Goal: Check status: Check status

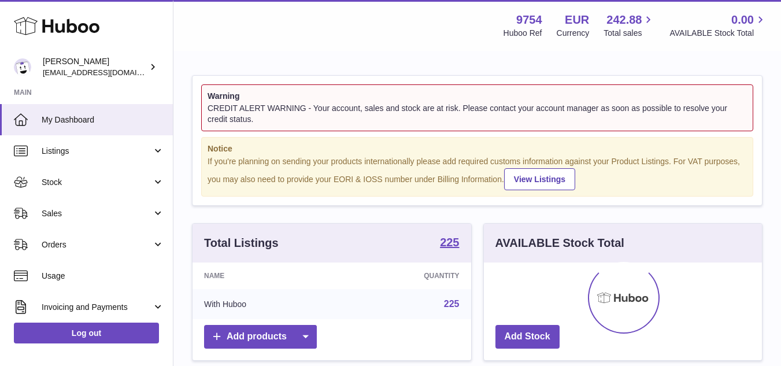
scroll to position [180, 278]
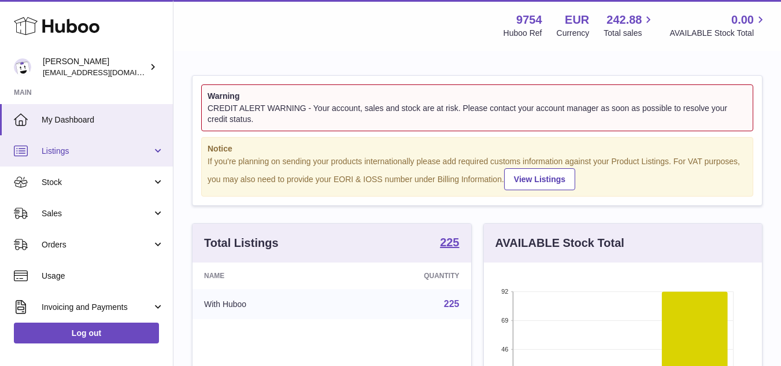
click at [86, 147] on span "Listings" at bounding box center [97, 151] width 110 height 11
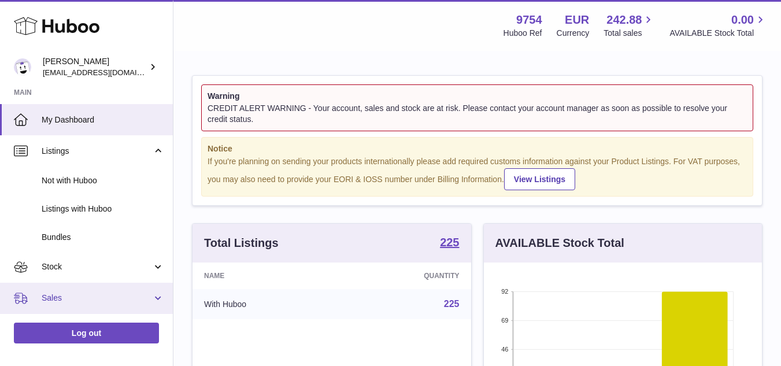
click at [66, 297] on span "Sales" at bounding box center [97, 297] width 110 height 11
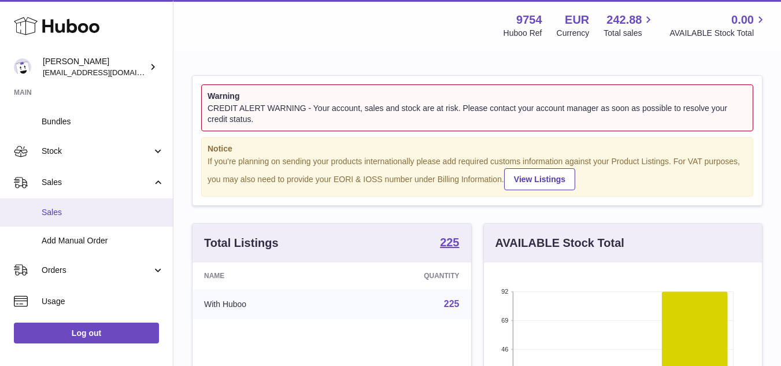
click at [58, 208] on span "Sales" at bounding box center [103, 212] width 123 height 11
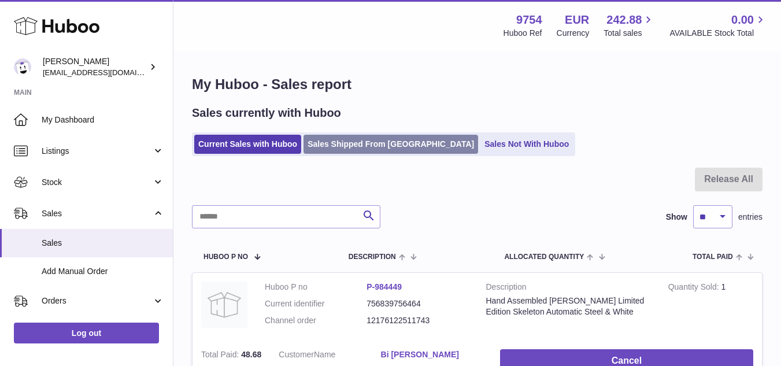
click at [342, 142] on link "Sales Shipped From [GEOGRAPHIC_DATA]" at bounding box center [390, 144] width 175 height 19
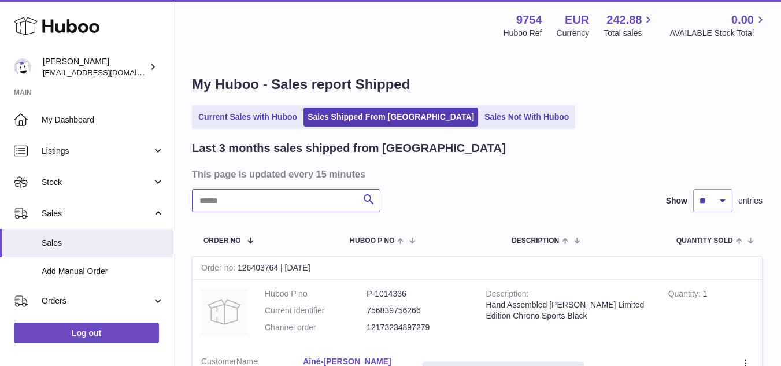
click at [325, 204] on input "text" at bounding box center [286, 200] width 188 height 23
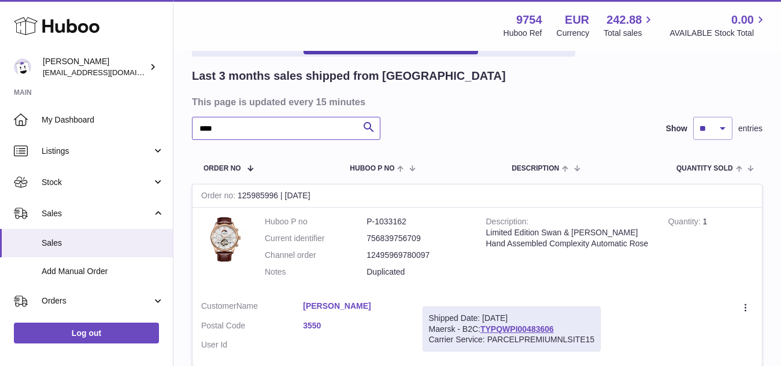
scroll to position [173, 0]
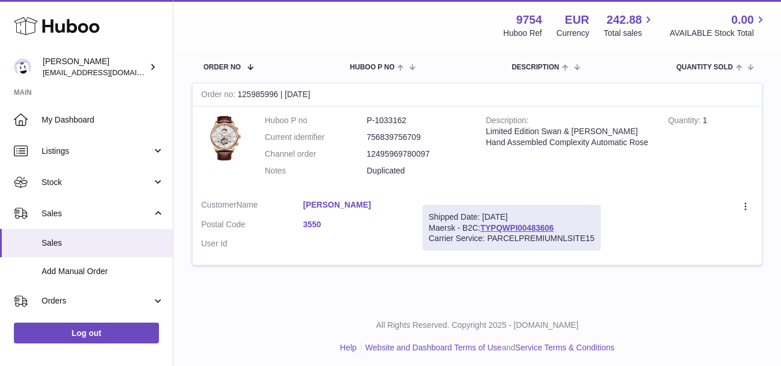
type input "****"
click at [319, 224] on link "3550" at bounding box center [354, 224] width 102 height 11
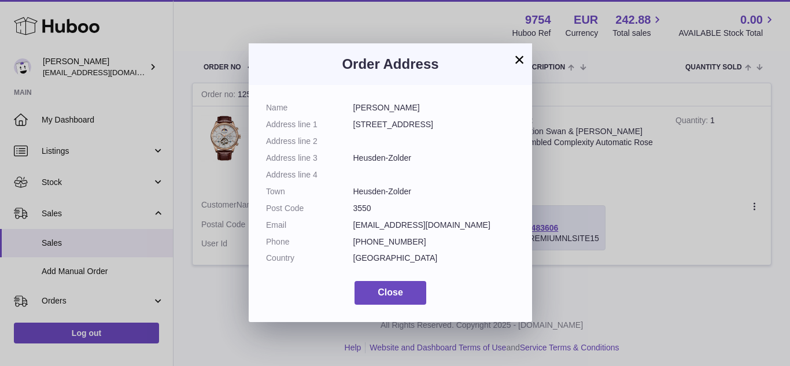
click at [518, 57] on button "×" at bounding box center [519, 60] width 14 height 14
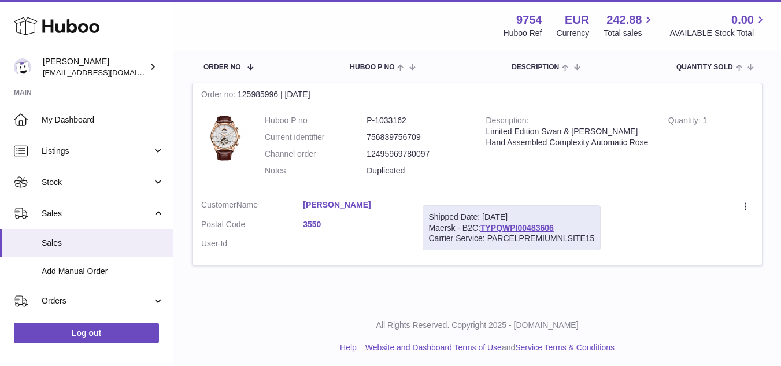
click at [317, 229] on link "3550" at bounding box center [354, 224] width 102 height 11
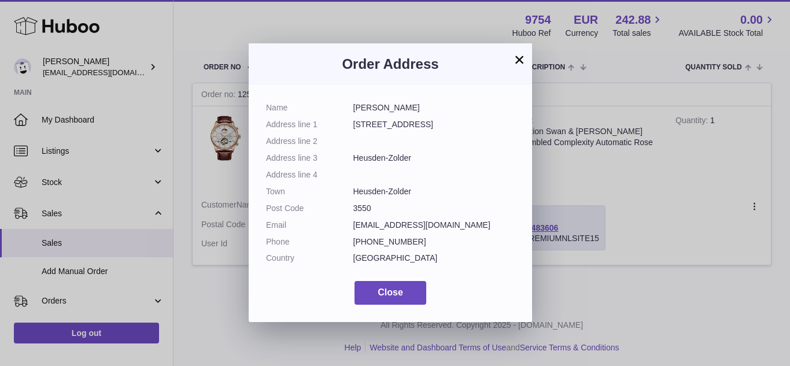
click at [520, 61] on button "×" at bounding box center [519, 60] width 14 height 14
